Goal: Obtain resource: Download file/media

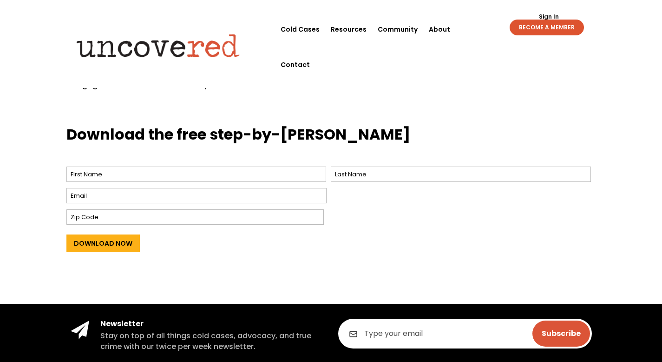
scroll to position [352, 0]
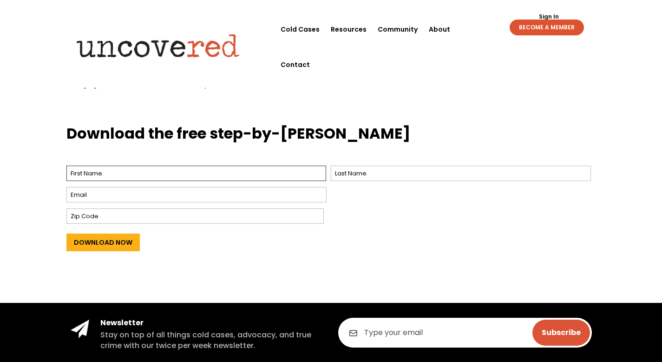
click at [187, 172] on input "First" at bounding box center [196, 172] width 260 height 15
type input "m"
type input "Mathew"
click at [364, 169] on input "Last" at bounding box center [461, 172] width 260 height 15
type input "Broughton"
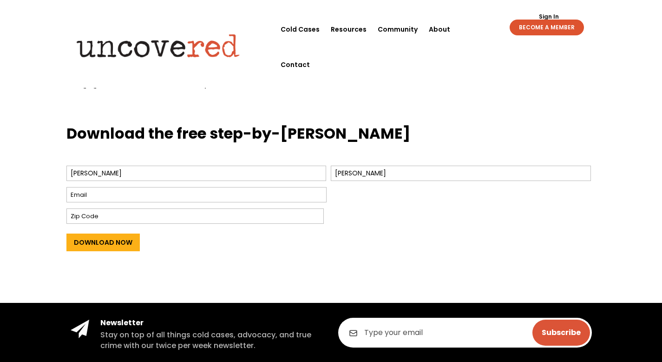
click at [220, 200] on input "Email *" at bounding box center [196, 194] width 260 height 15
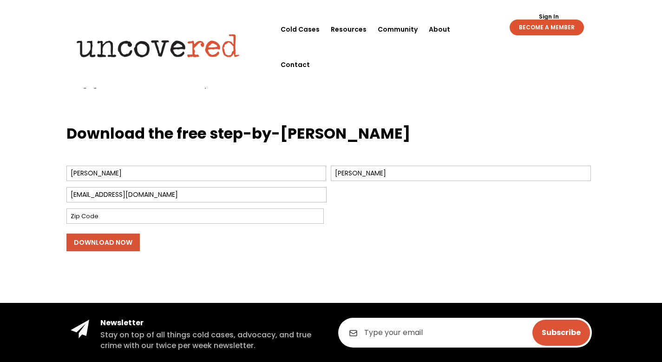
type input "mgbroughton@gmail.com"
click at [124, 246] on input "Download Now" at bounding box center [102, 242] width 73 height 18
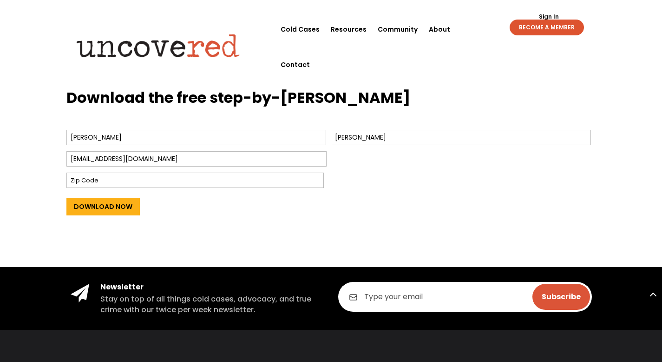
scroll to position [466, 0]
